Goal: Information Seeking & Learning: Learn about a topic

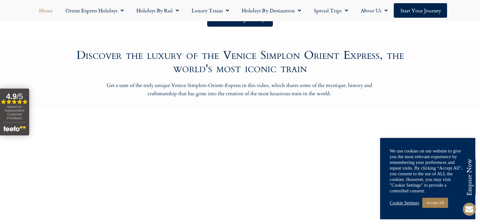
scroll to position [317, 0]
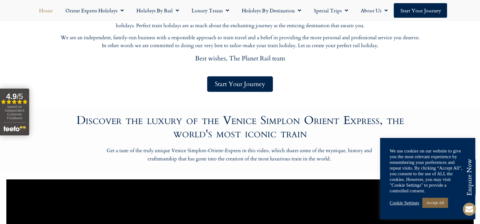
click at [432, 203] on link "Accept All" at bounding box center [434, 203] width 25 height 10
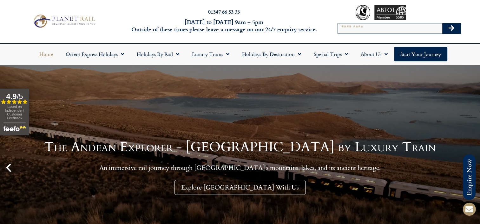
scroll to position [0, 0]
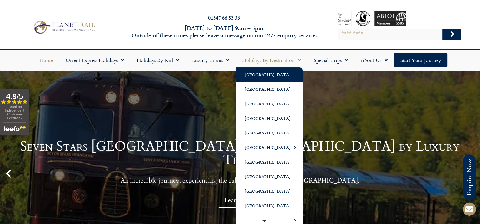
click at [250, 76] on link "[GEOGRAPHIC_DATA]" at bounding box center [268, 75] width 67 height 15
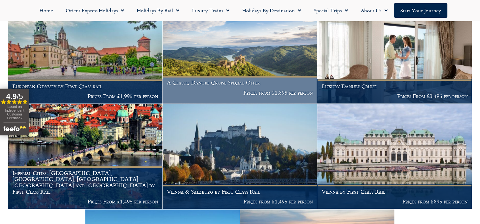
scroll to position [158, 0]
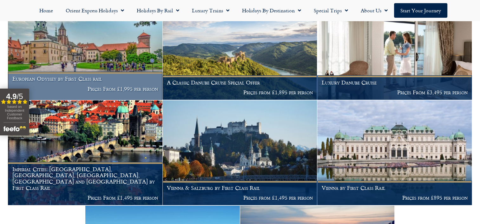
click at [92, 80] on h1 "European Odyssey by First Class rail" at bounding box center [85, 79] width 146 height 6
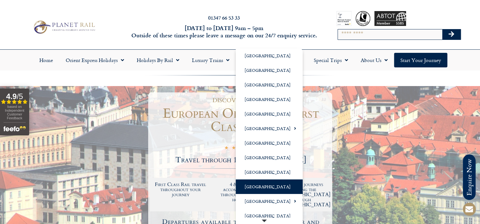
click at [255, 188] on link "[GEOGRAPHIC_DATA]" at bounding box center [268, 187] width 67 height 15
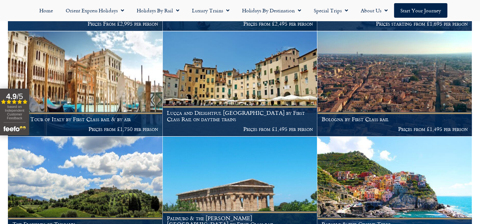
scroll to position [697, 0]
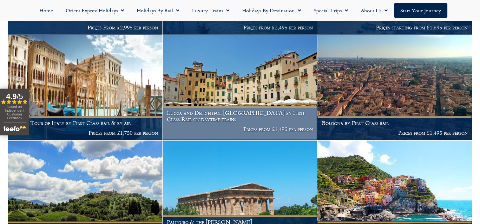
click at [245, 113] on h1 "Lucca and Delightful Tuscany by First Class Rail on daytime trains" at bounding box center [240, 116] width 146 height 12
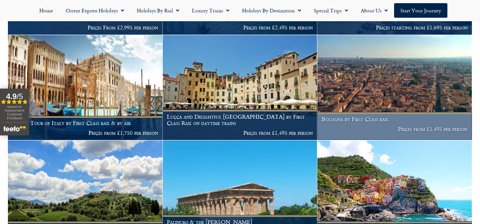
click at [379, 116] on h1 "Bologna by First Class rail" at bounding box center [394, 119] width 146 height 6
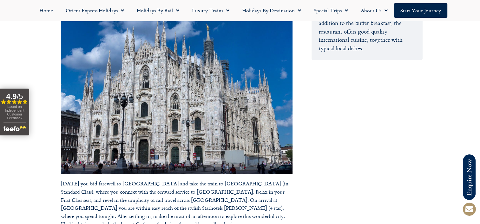
scroll to position [1014, 0]
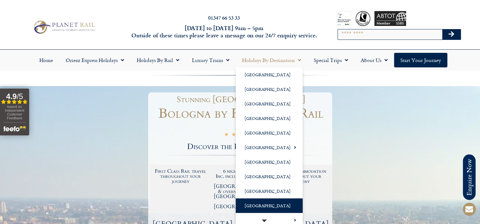
click at [258, 203] on link "[GEOGRAPHIC_DATA]" at bounding box center [268, 206] width 67 height 15
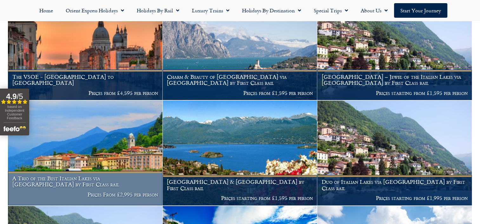
scroll to position [222, 0]
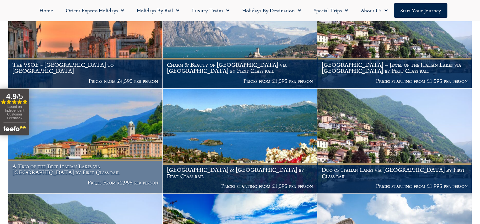
click at [120, 180] on p "Prices From £2,995 per person" at bounding box center [85, 183] width 146 height 6
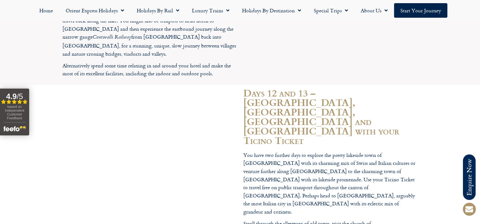
scroll to position [2155, 0]
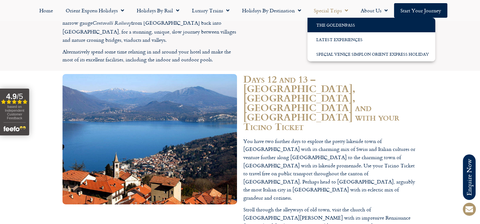
click at [339, 24] on link "The GoldenPass" at bounding box center [371, 25] width 128 height 15
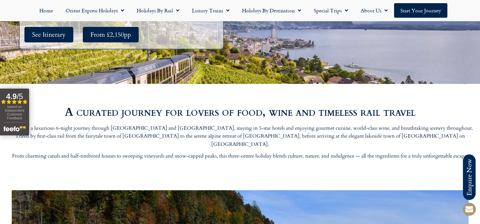
scroll to position [190, 0]
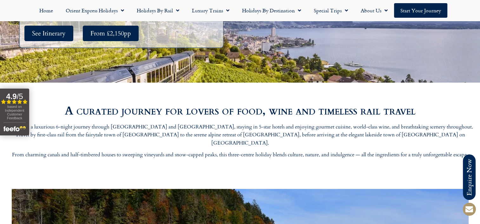
click at [44, 92] on div at bounding box center [240, 93] width 480 height 20
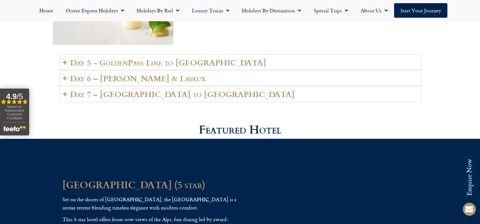
scroll to position [1426, 0]
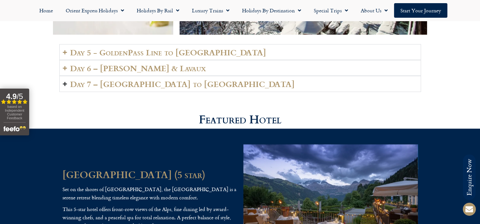
click at [136, 80] on h2 "Day 7 – Vevey to London" at bounding box center [182, 84] width 224 height 9
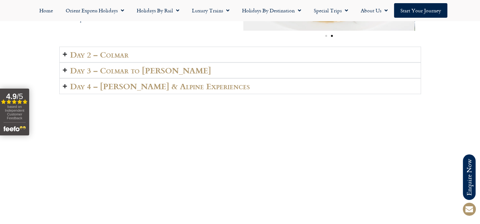
scroll to position [1014, 0]
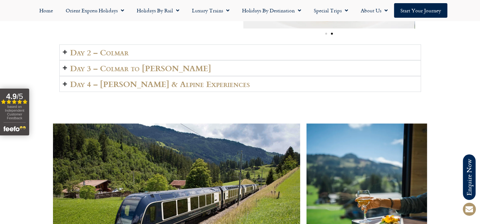
click at [125, 48] on h2 "Day 2 – Colmar" at bounding box center [99, 52] width 58 height 9
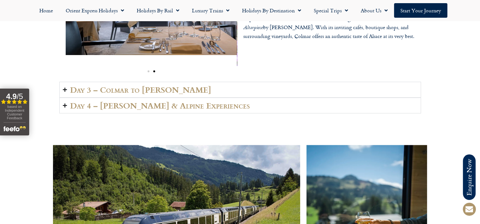
click at [146, 101] on h2 "Day 4 – Lenk & Alpine Experiences" at bounding box center [160, 105] width 180 height 9
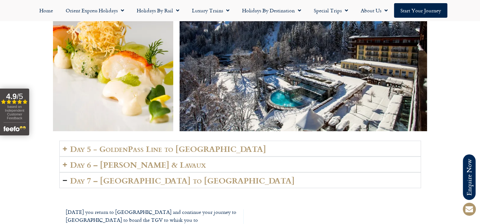
scroll to position [1363, 0]
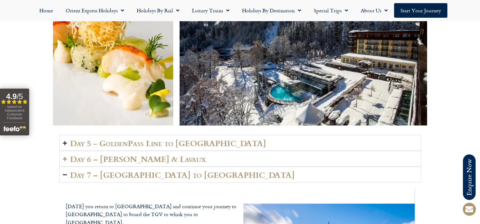
click at [151, 139] on h2 "Day 5 - GoldenPass Line to Vevey" at bounding box center [168, 143] width 196 height 9
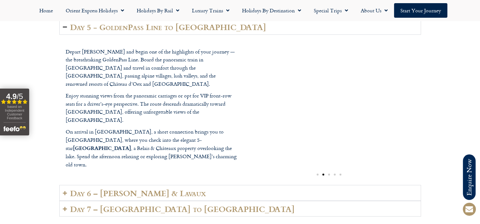
scroll to position [1521, 0]
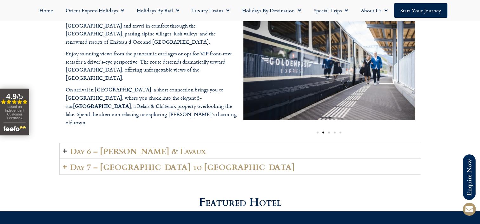
click at [167, 143] on summary "Day 6 – Vevey & Lavaux" at bounding box center [239, 151] width 361 height 16
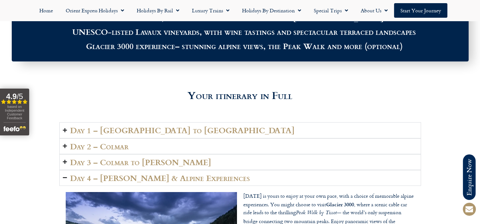
scroll to position [697, 0]
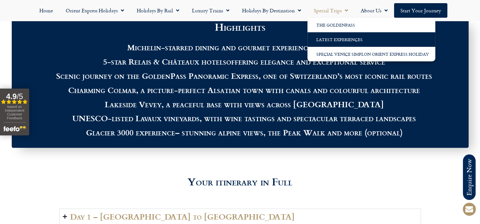
click at [342, 37] on link "Latest Experiences" at bounding box center [371, 39] width 128 height 15
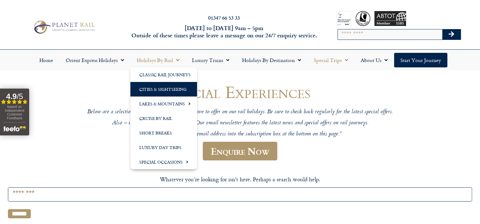
click at [160, 87] on link "Cities & Sightseeing" at bounding box center [163, 89] width 67 height 15
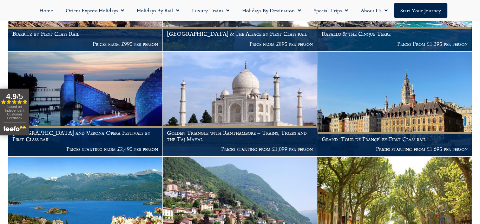
scroll to position [2062, 0]
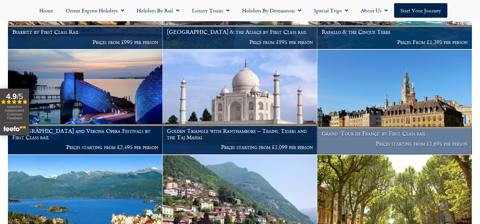
click at [384, 137] on h1 "Grand ‘Tour de France’ by First Class rail" at bounding box center [394, 134] width 146 height 6
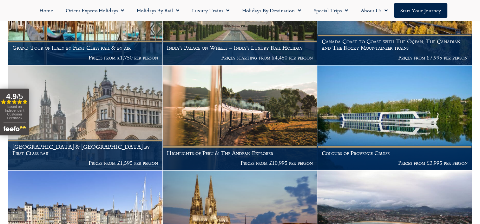
scroll to position [1491, 0]
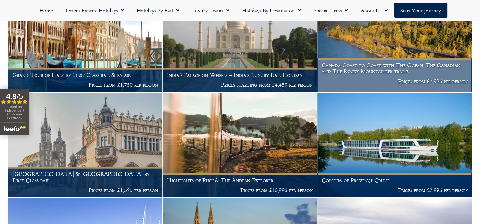
click at [412, 69] on h1 "Canada Coast to Coast with The Ocean, The Canadian and The Rocky Mountaineer tr…" at bounding box center [394, 68] width 146 height 12
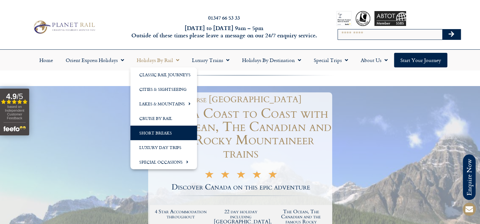
click at [166, 132] on link "Short Breaks" at bounding box center [163, 133] width 67 height 15
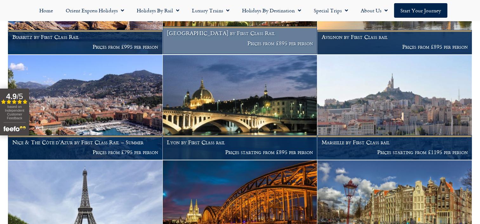
scroll to position [982, 0]
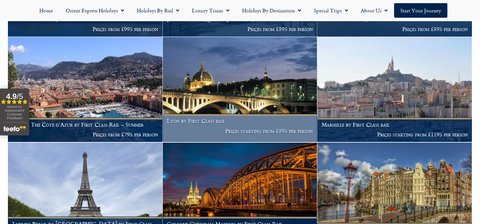
click at [212, 123] on h1 "Lyon by First Class rail" at bounding box center [240, 121] width 146 height 6
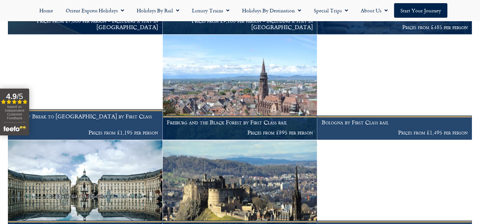
scroll to position [666, 0]
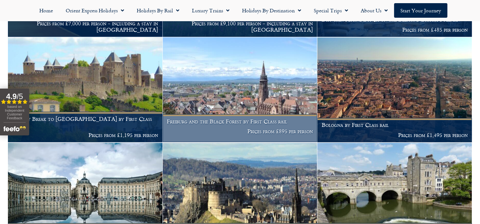
click at [222, 119] on h1 "Freiburg and the Black Forest by First Class rail" at bounding box center [240, 122] width 146 height 6
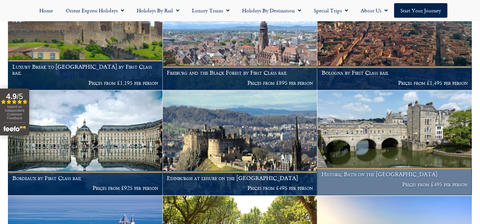
scroll to position [729, 0]
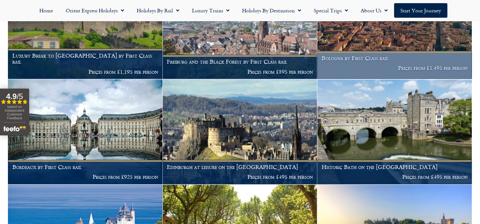
click at [370, 59] on h1 "Bologna by First Class rail" at bounding box center [394, 58] width 146 height 6
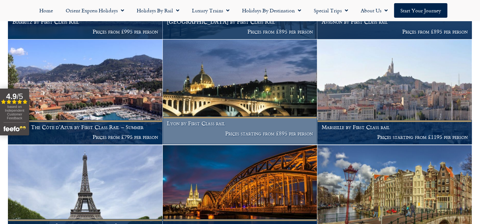
scroll to position [1014, 0]
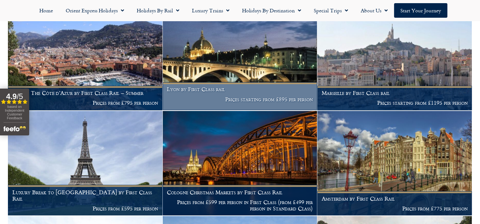
click at [206, 93] on h1 "Lyon by First Class rail" at bounding box center [240, 89] width 146 height 6
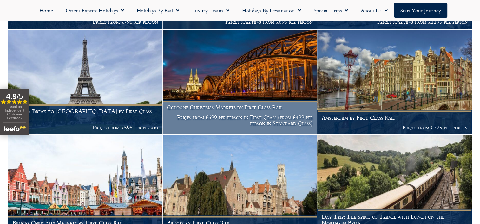
scroll to position [1109, 0]
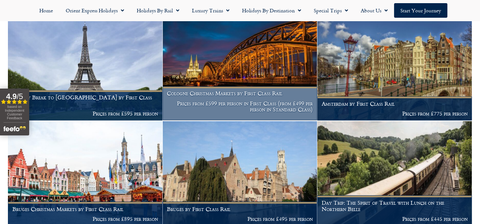
click at [250, 97] on h1 "Cologne Christmas Markets by First Class Rail" at bounding box center [240, 93] width 146 height 6
